Goal: Book appointment/travel/reservation

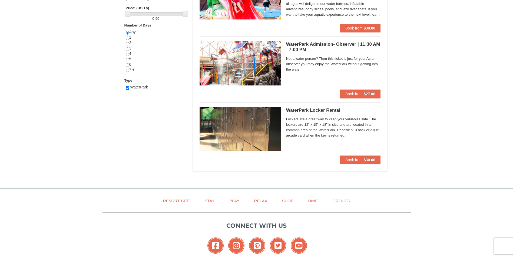
scroll to position [216, 0]
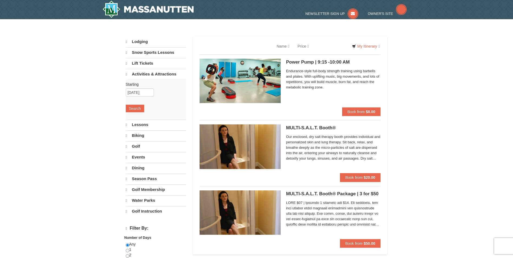
select select "9"
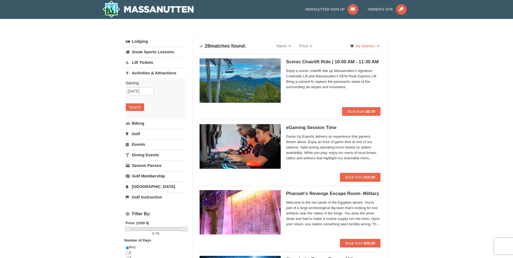
click at [140, 145] on link "Events" at bounding box center [156, 144] width 60 height 10
click at [131, 137] on button "Search" at bounding box center [135, 139] width 18 height 8
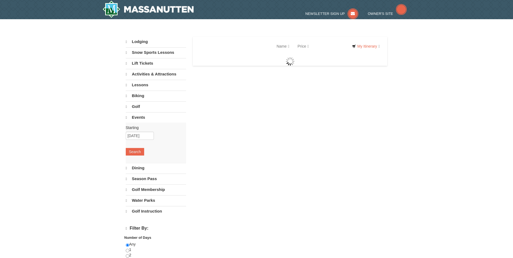
select select "9"
